Goal: Navigation & Orientation: Find specific page/section

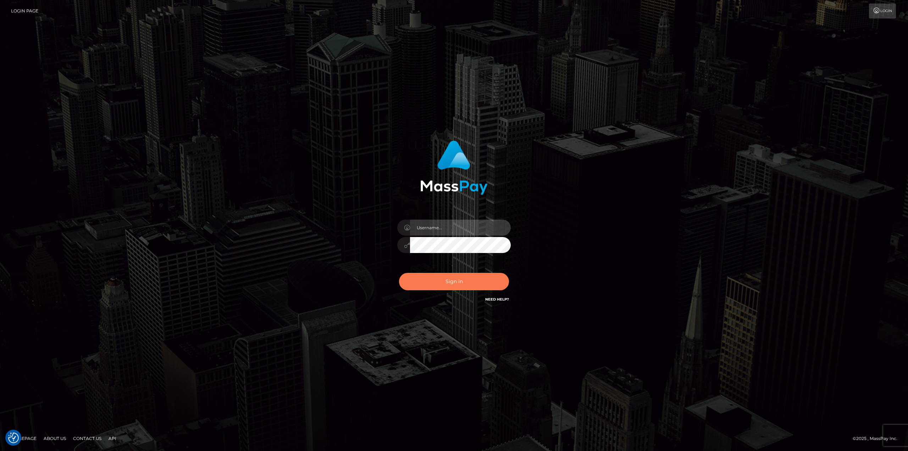
type input "klaudette.ace"
click at [440, 287] on button "Sign in" at bounding box center [454, 281] width 110 height 17
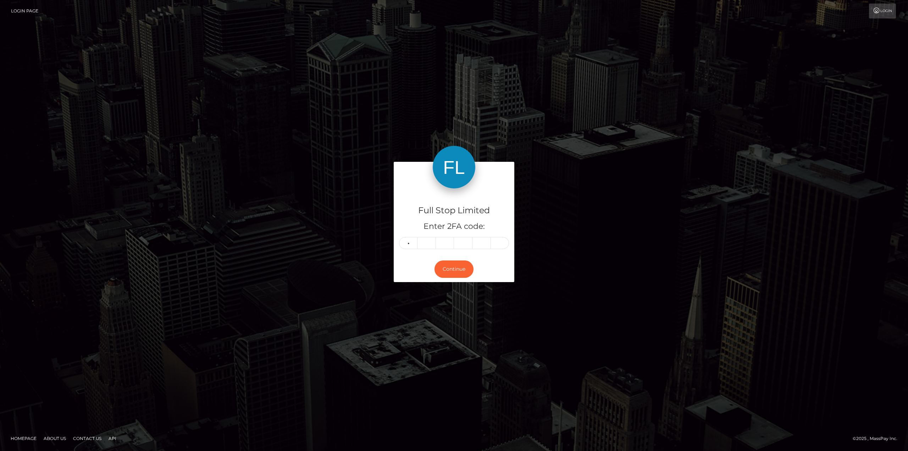
type input "3"
type input "8"
type input "3"
type input "7"
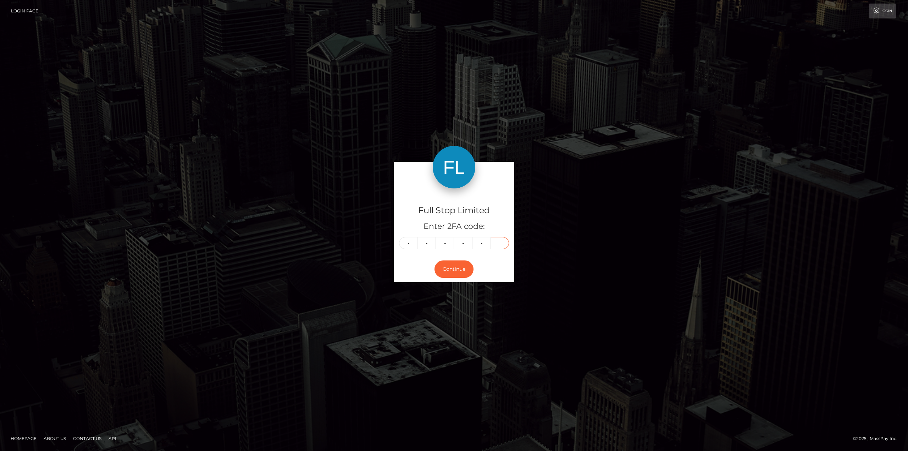
type input "3"
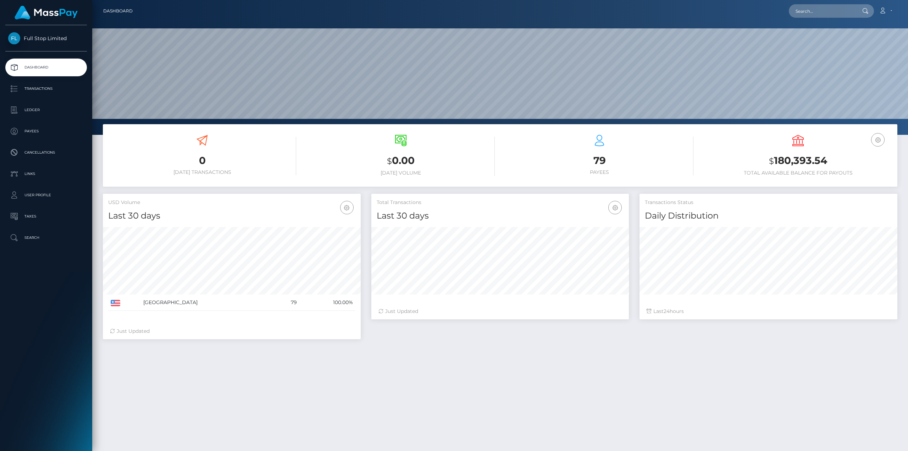
scroll to position [126, 258]
drag, startPoint x: 836, startPoint y: 161, endPoint x: 775, endPoint y: 163, distance: 61.4
click at [775, 163] on h3 "$ 180,393.54" at bounding box center [798, 161] width 188 height 15
copy h3 "180,393.54"
